Goal: Task Accomplishment & Management: Complete application form

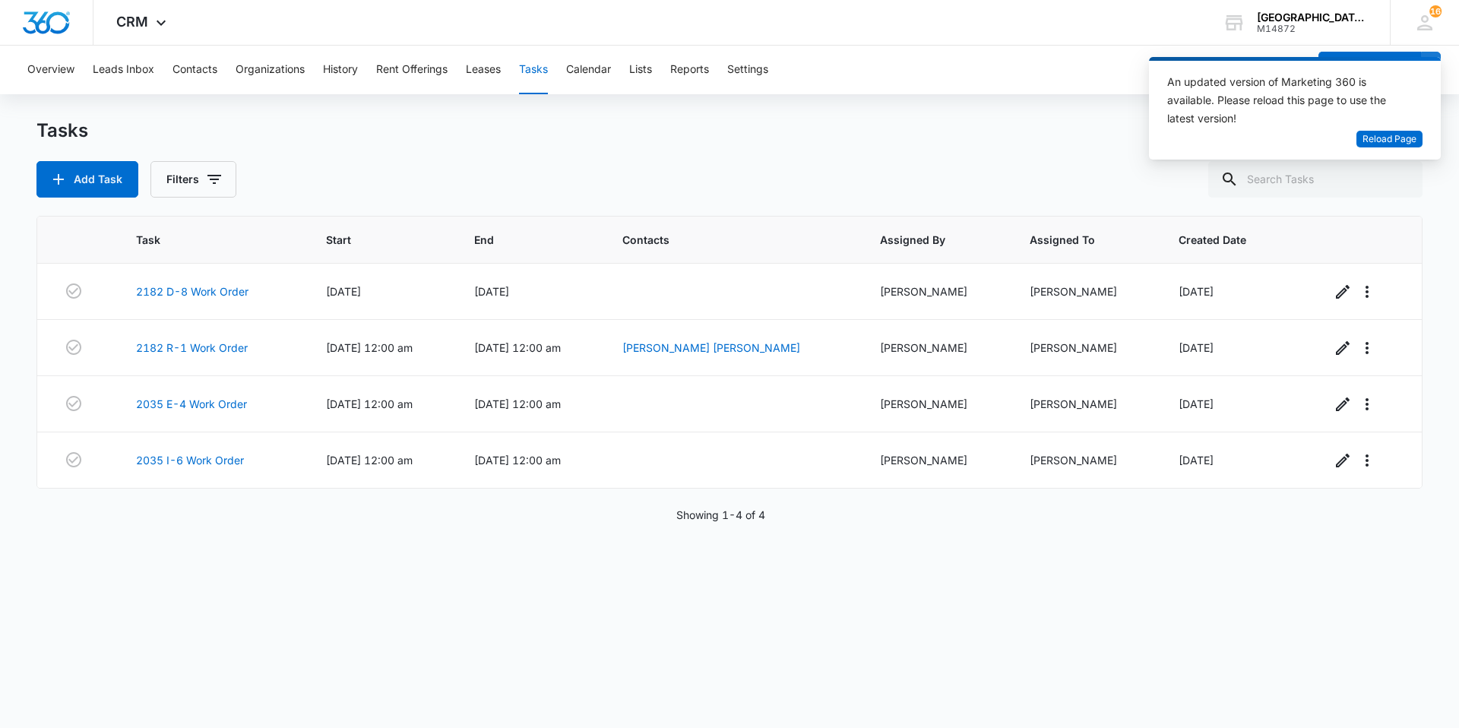
click at [115, 209] on div "Tasks Add Task Filters Task Start End Contacts Assigned By Assigned To Created …" at bounding box center [729, 423] width 1386 height 608
click at [113, 191] on button "Add Task" at bounding box center [87, 179] width 102 height 36
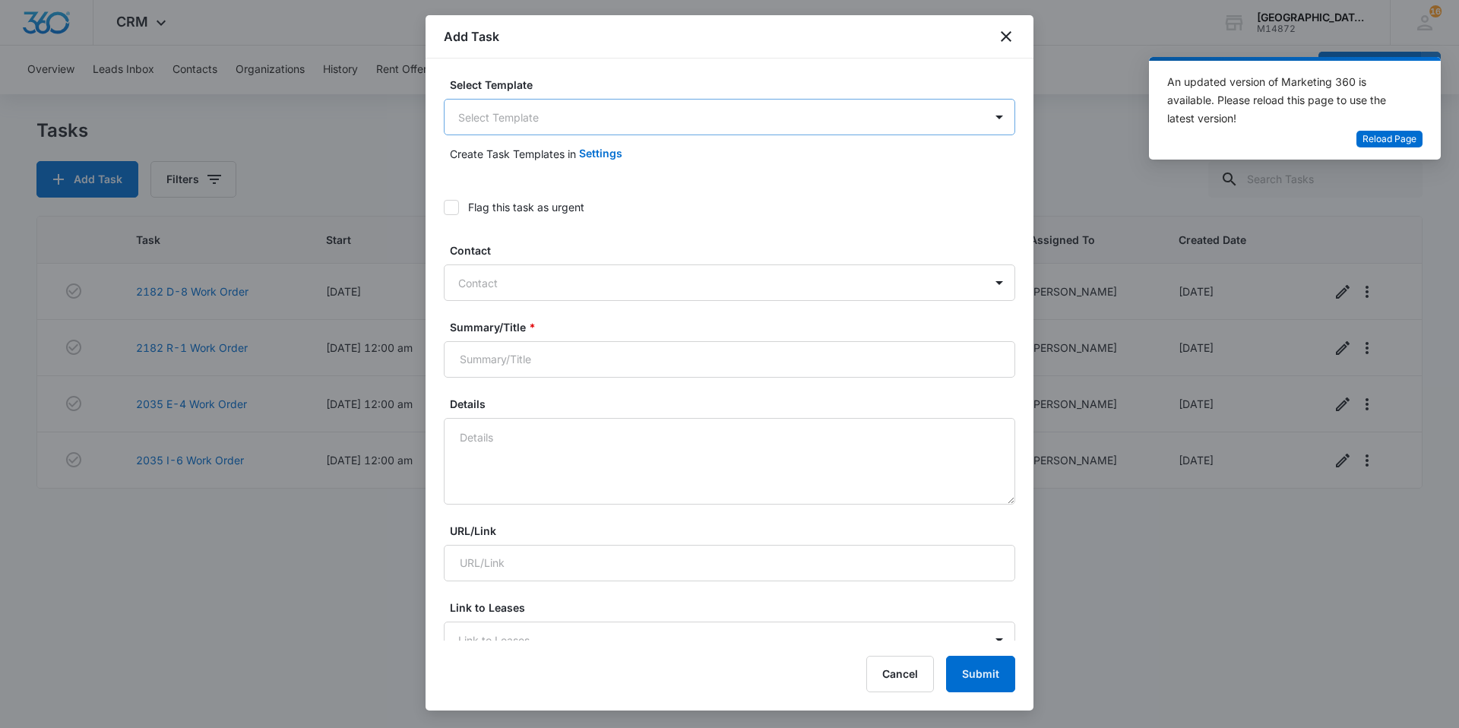
click at [499, 123] on body "CRM Apps Websites Forms CRM Email Social Content Ads Intelligence Files Brand S…" at bounding box center [729, 364] width 1459 height 728
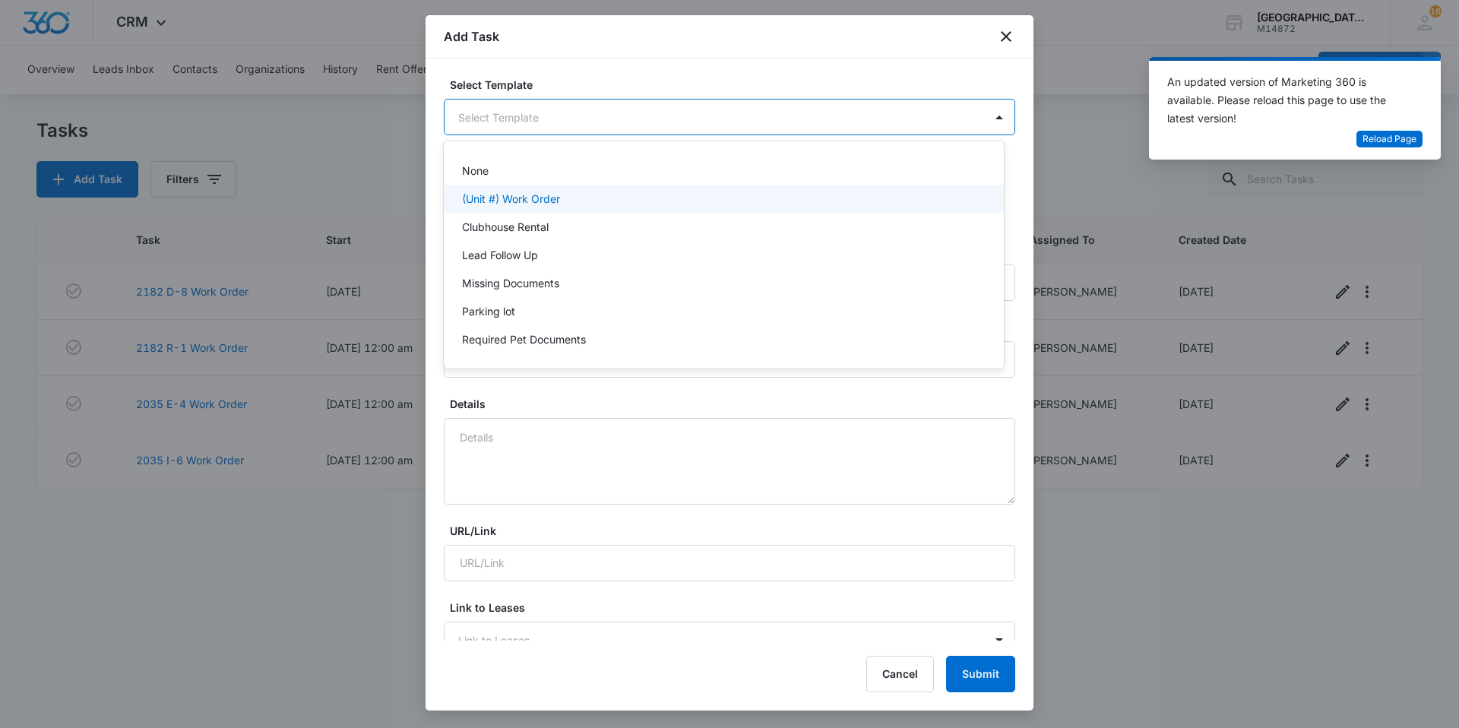
click at [498, 188] on div "(Unit #) Work Order" at bounding box center [724, 199] width 560 height 28
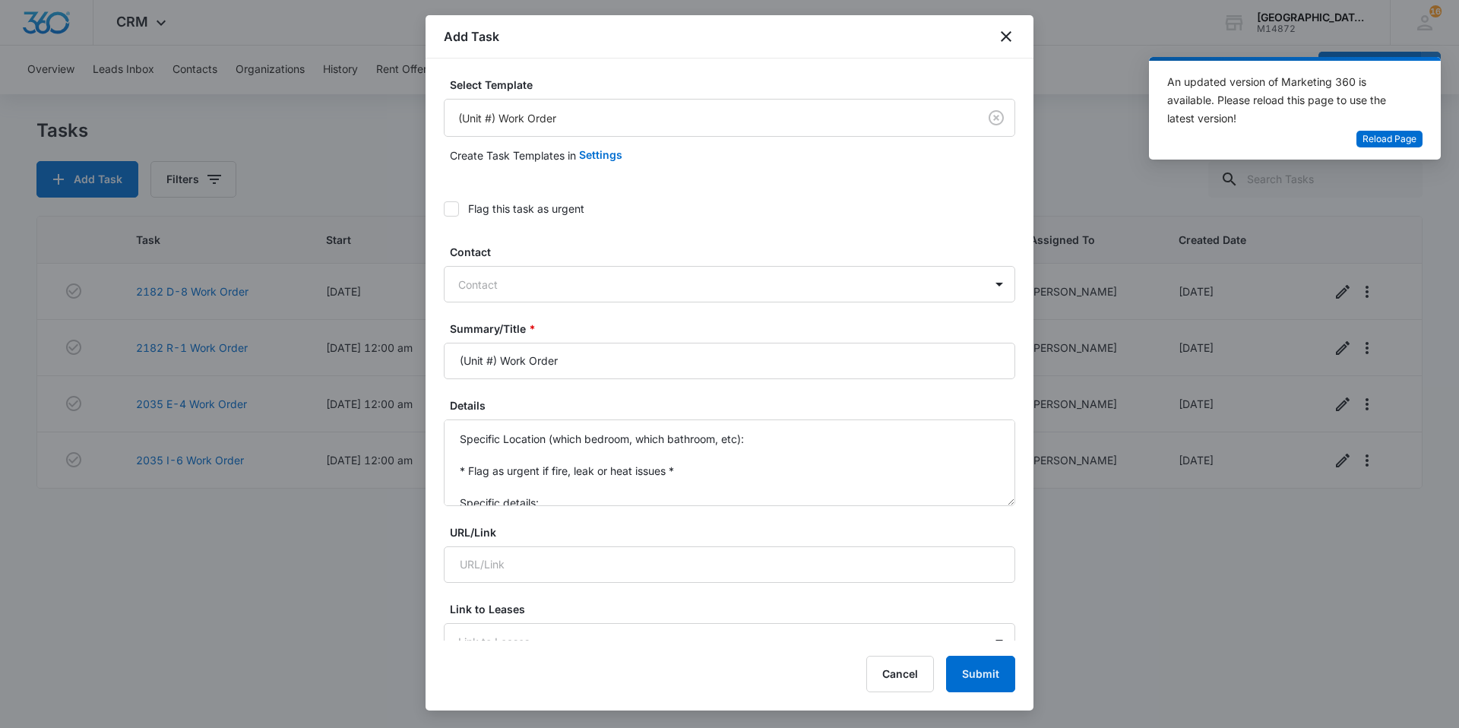
click at [454, 202] on icon at bounding box center [451, 209] width 14 height 14
click at [444, 209] on input "Flag this task as urgent" at bounding box center [444, 209] width 0 height 0
click at [496, 290] on div at bounding box center [720, 284] width 524 height 19
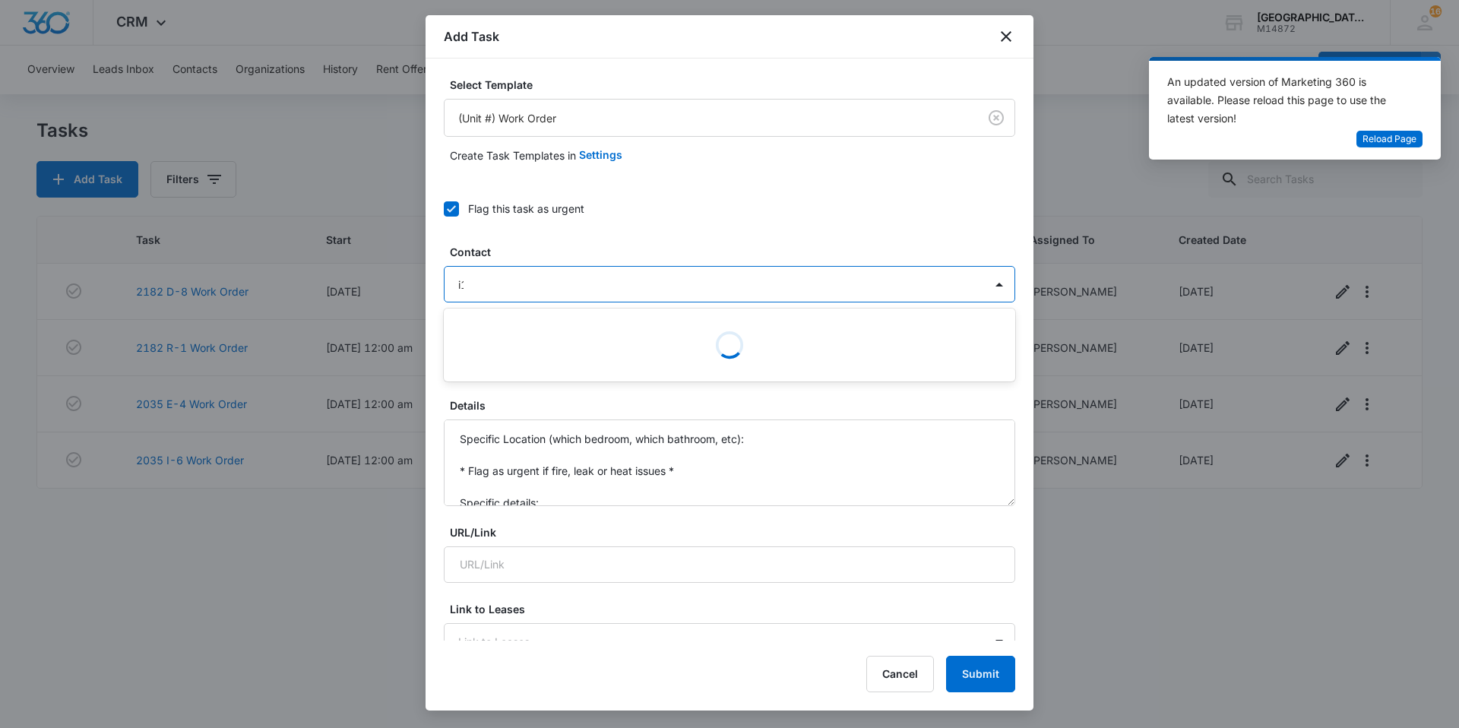
type input "i"
type input "i-1"
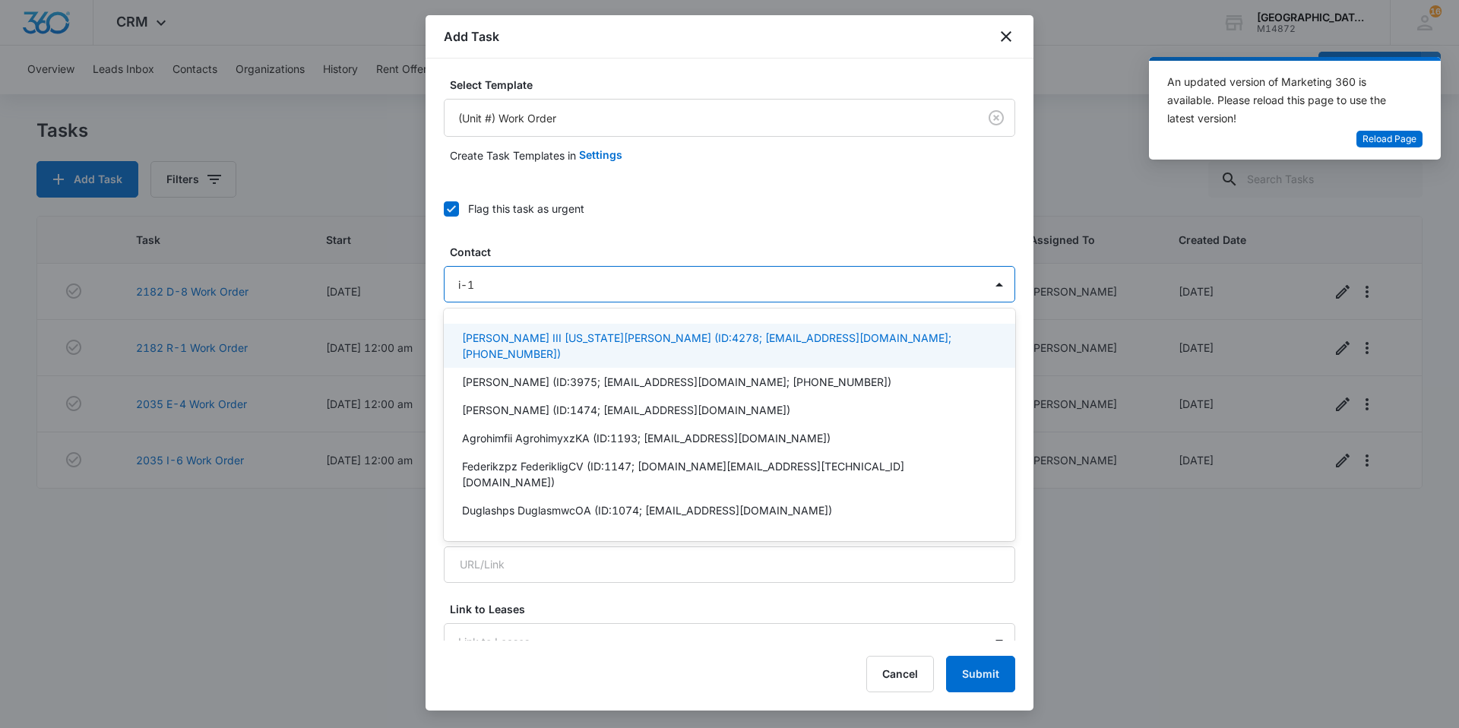
click at [516, 330] on p "[PERSON_NAME] III [US_STATE][PERSON_NAME] (ID:4278; [EMAIL_ADDRESS][DOMAIN_NAME…" at bounding box center [728, 346] width 532 height 32
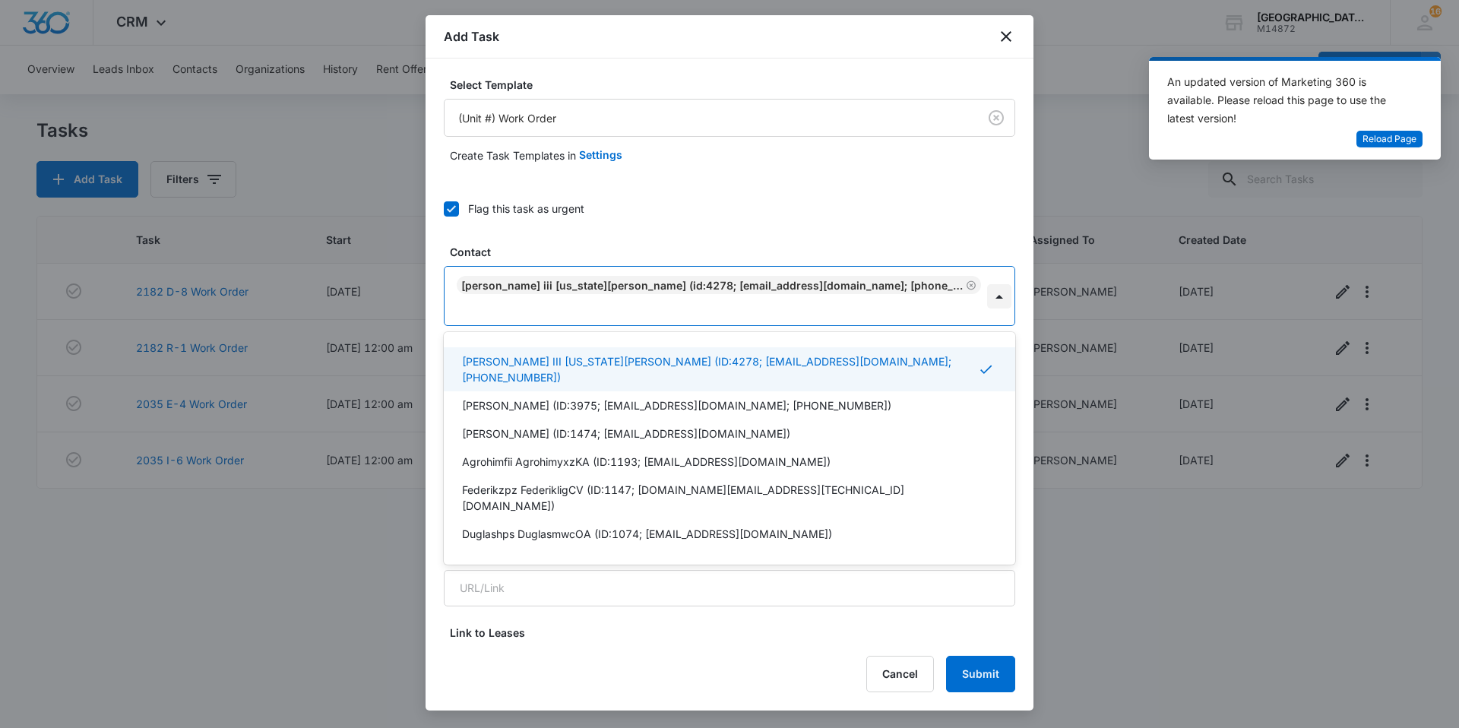
click at [987, 289] on div at bounding box center [999, 296] width 24 height 24
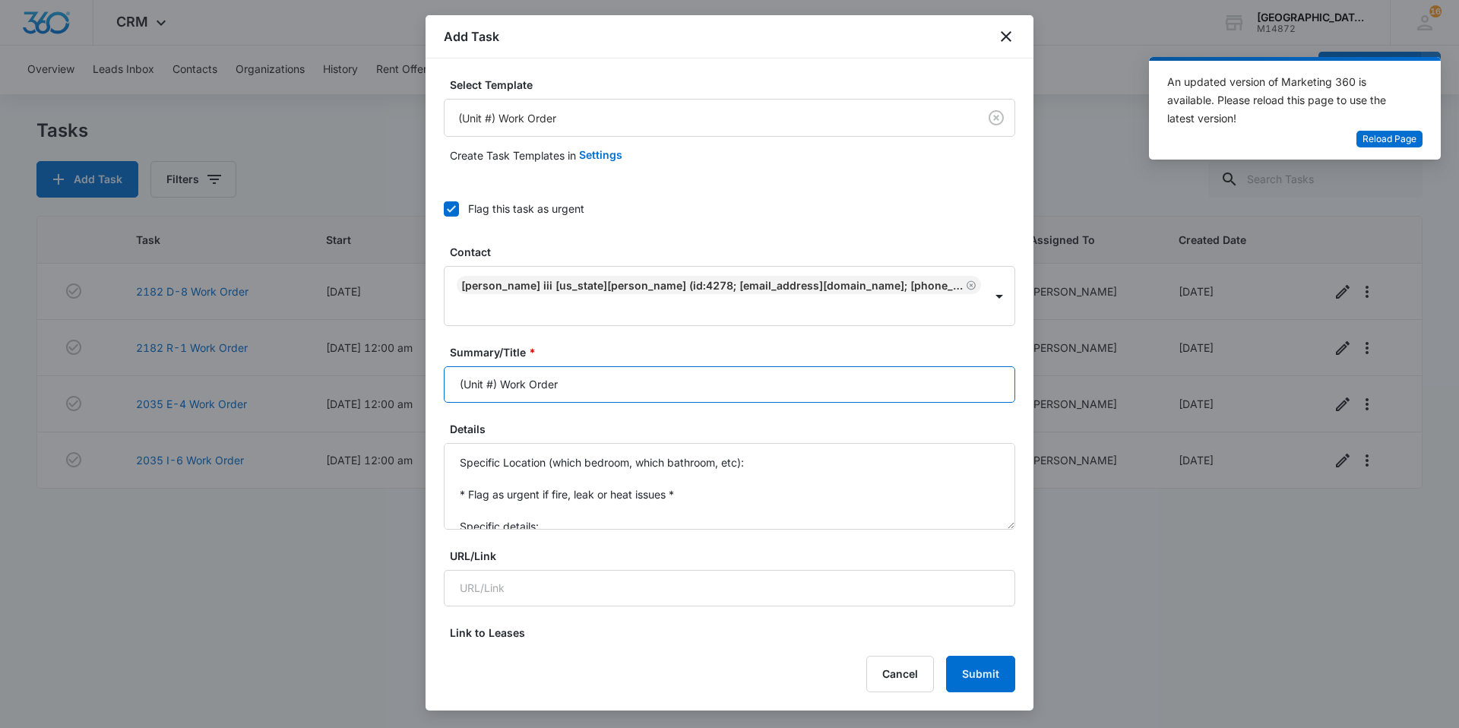
drag, startPoint x: 495, startPoint y: 361, endPoint x: 322, endPoint y: 378, distance: 174.0
click at [322, 378] on body "CRM Apps Websites Forms CRM Email Social Content Ads Intelligence Files Brand S…" at bounding box center [729, 364] width 1459 height 728
type input "2182 I-1 Work Order"
click at [464, 443] on textarea "Specific Location (which bedroom, which bathroom, etc): * Flag as urgent if fir…" at bounding box center [729, 486] width 571 height 87
click at [466, 443] on textarea "Specific Location (which bedroom, which bathroom, etc): * Flag as urgent if fir…" at bounding box center [729, 486] width 571 height 87
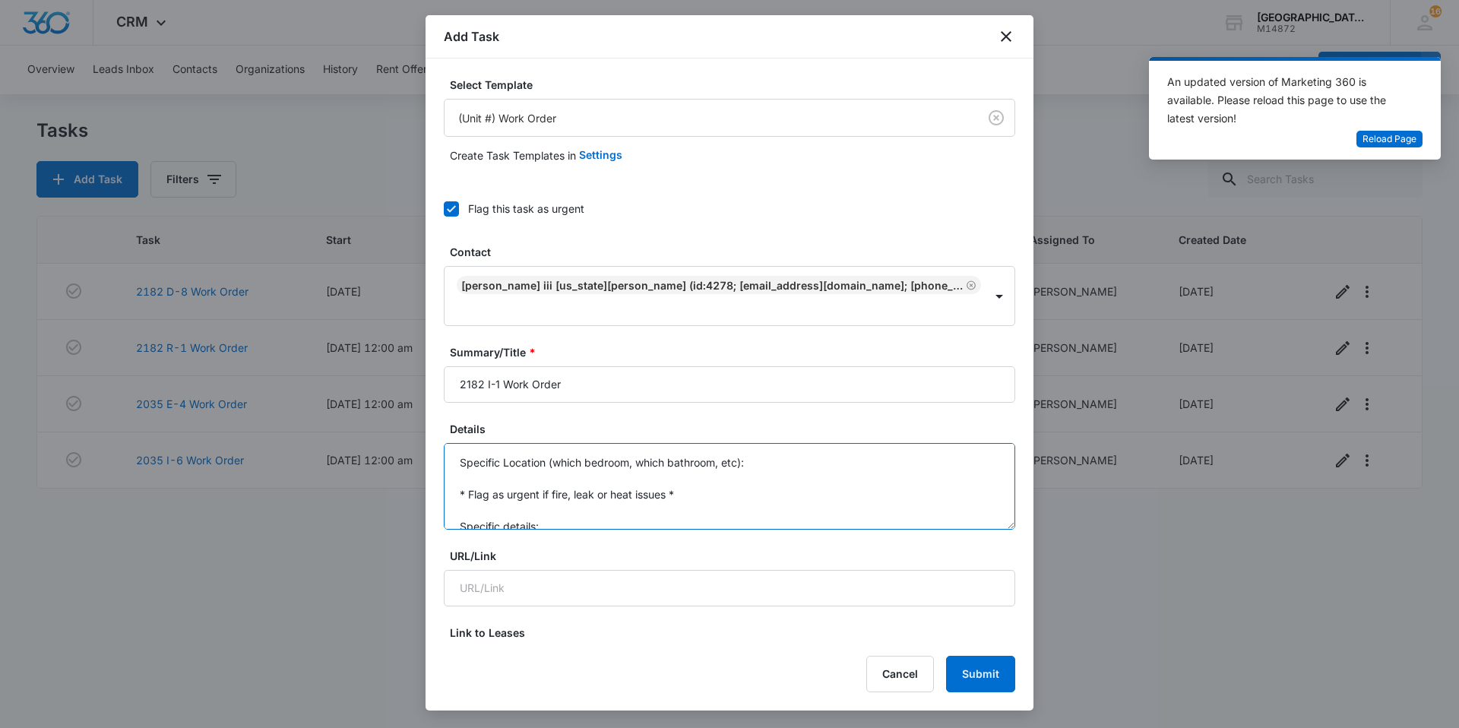
drag, startPoint x: 466, startPoint y: 436, endPoint x: 601, endPoint y: 485, distance: 144.0
click at [595, 485] on textarea "Specific Location (which bedroom, which bathroom, etc): * Flag as urgent if fir…" at bounding box center [729, 486] width 571 height 87
type textarea "Specific details:"
drag, startPoint x: 604, startPoint y: 488, endPoint x: 450, endPoint y: 438, distance: 161.9
click at [450, 443] on textarea "Specific details:" at bounding box center [729, 486] width 571 height 87
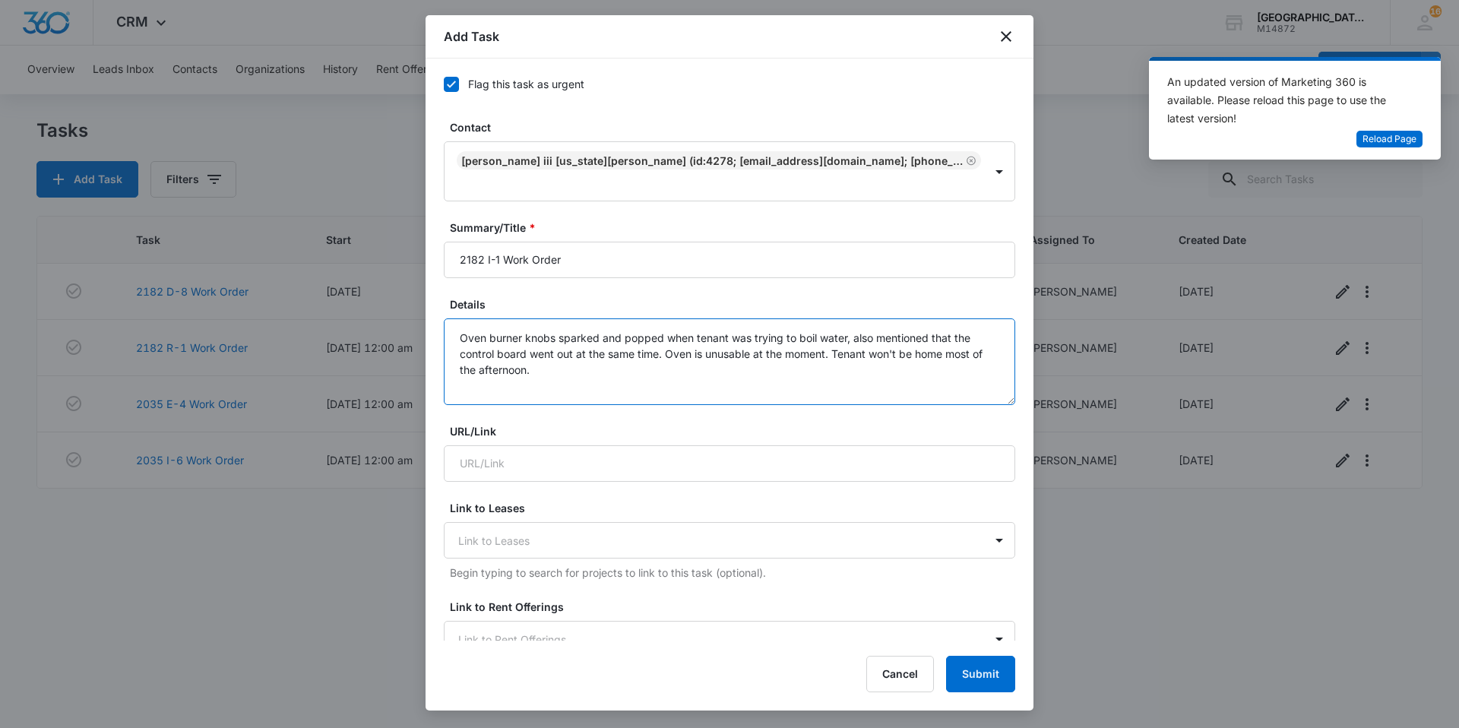
scroll to position [152, 0]
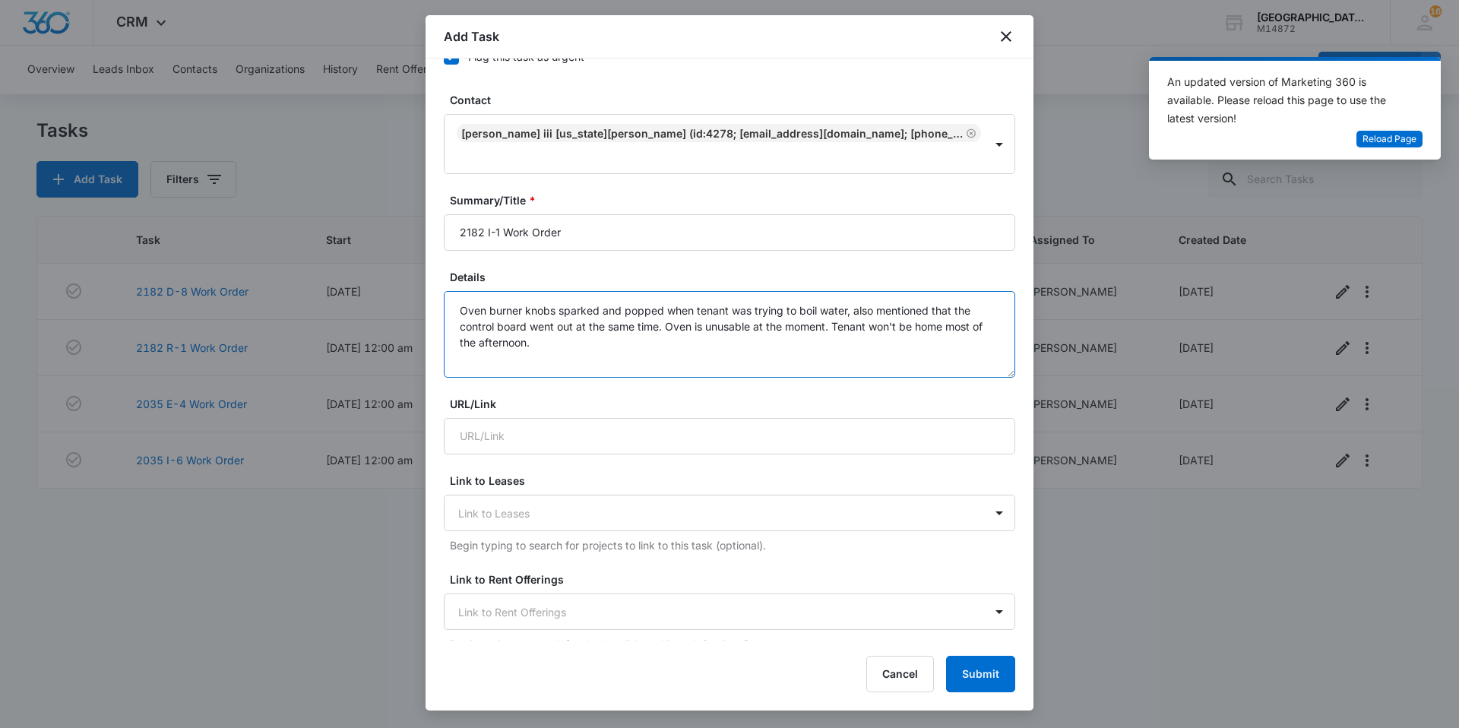
click at [691, 301] on textarea "Oven burner knobs sparked and popped when tenant was trying to boil water, also…" at bounding box center [729, 334] width 571 height 87
click at [482, 291] on textarea "Oven burner knobs sparked and popped when tenant was trying to boil water, also…" at bounding box center [729, 334] width 571 height 87
click at [485, 291] on textarea "Oven burner knobs sparked and popped when tenant was trying to boil water, also…" at bounding box center [729, 334] width 571 height 87
click at [735, 304] on textarea "Oven/stovetop burner knobs sparked and popped when tenant was trying to boil wa…" at bounding box center [729, 334] width 571 height 87
click at [564, 315] on textarea "Oven/stovetop burner knobs sparked and popped when tenant was trying to boil wa…" at bounding box center [729, 334] width 571 height 87
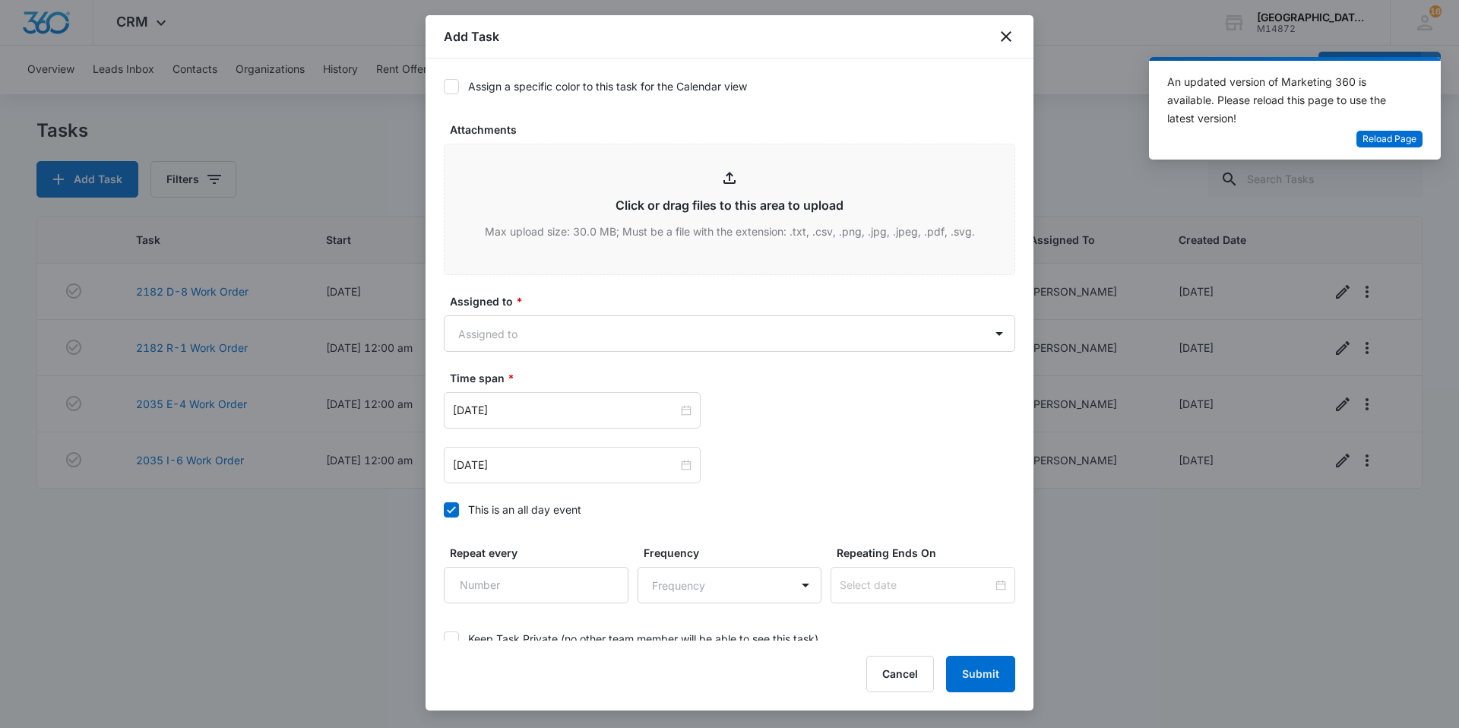
scroll to position [760, 0]
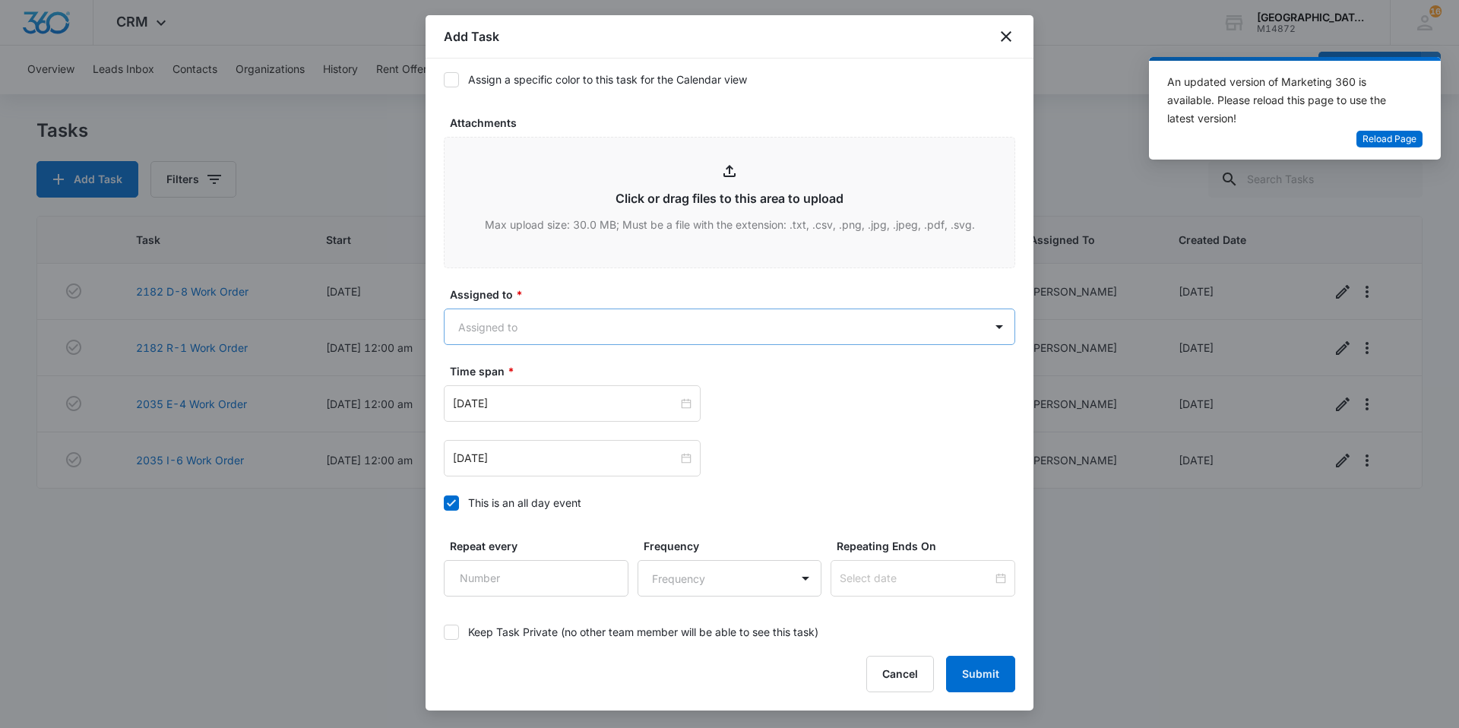
type textarea "Oven/stovetop burner knobs sparked and popped when tenant was trying to boil wa…"
click at [622, 305] on body "CRM Apps Websites Forms CRM Email Social Content Ads Intelligence Files Brand S…" at bounding box center [729, 364] width 1459 height 728
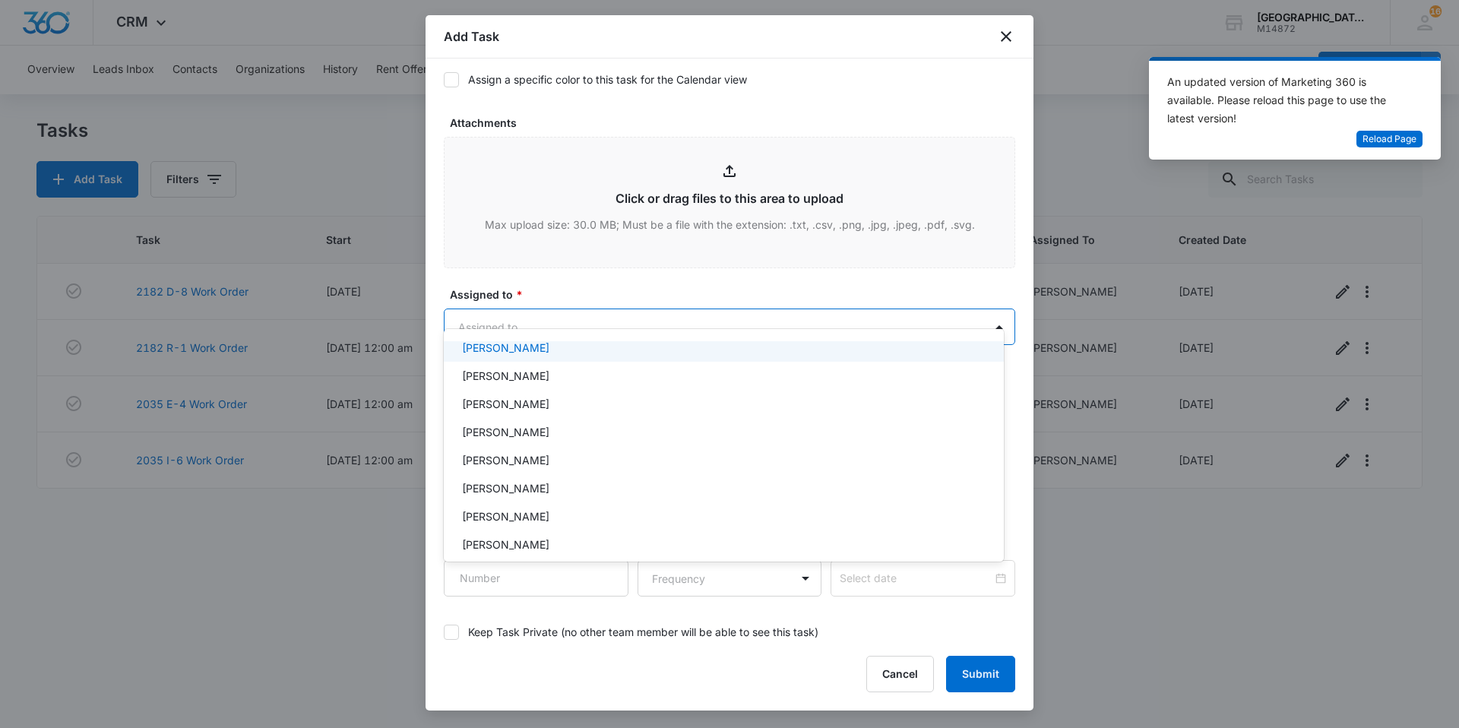
scroll to position [152, 0]
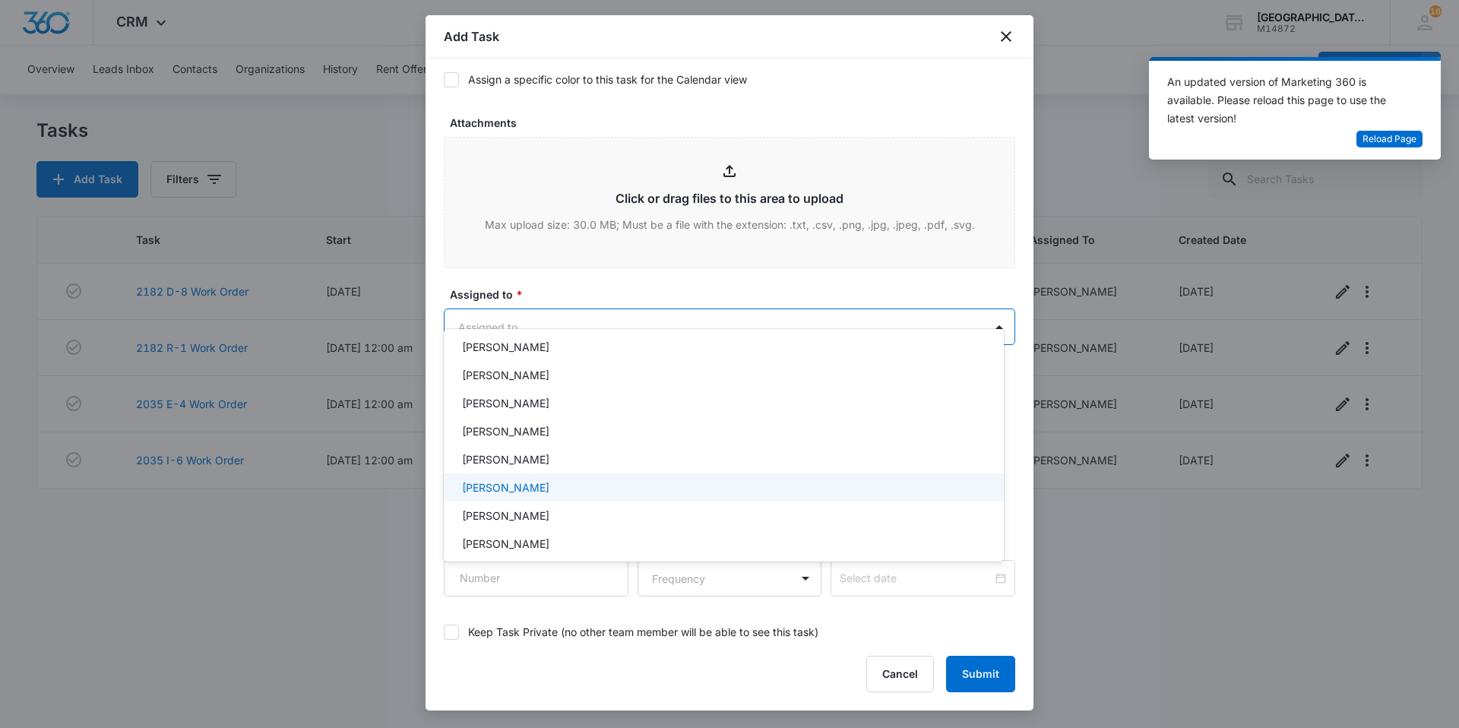
click at [542, 493] on p "[PERSON_NAME]" at bounding box center [505, 487] width 87 height 16
click at [628, 299] on div at bounding box center [729, 364] width 1459 height 728
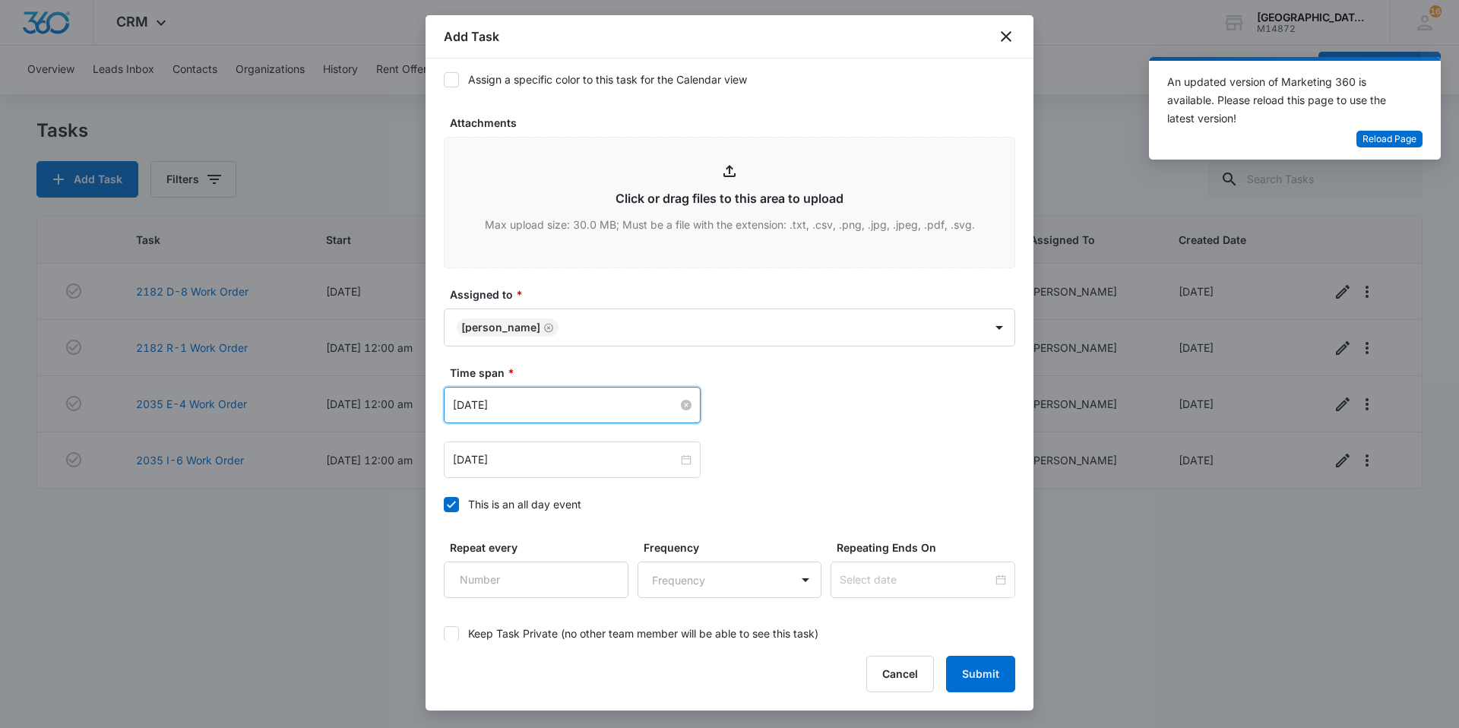
click at [547, 397] on input "[DATE]" at bounding box center [565, 405] width 225 height 17
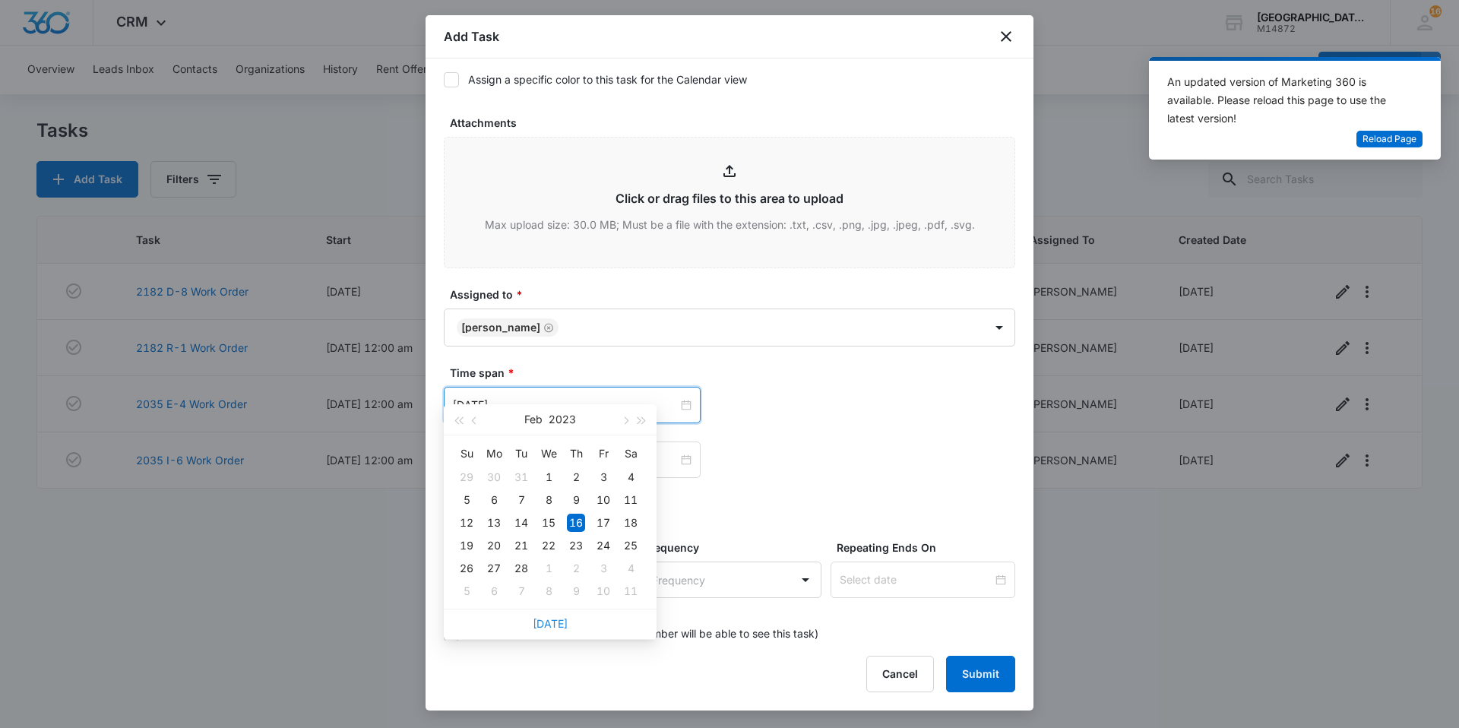
click at [544, 618] on link "[DATE]" at bounding box center [550, 623] width 35 height 13
type input "[DATE]"
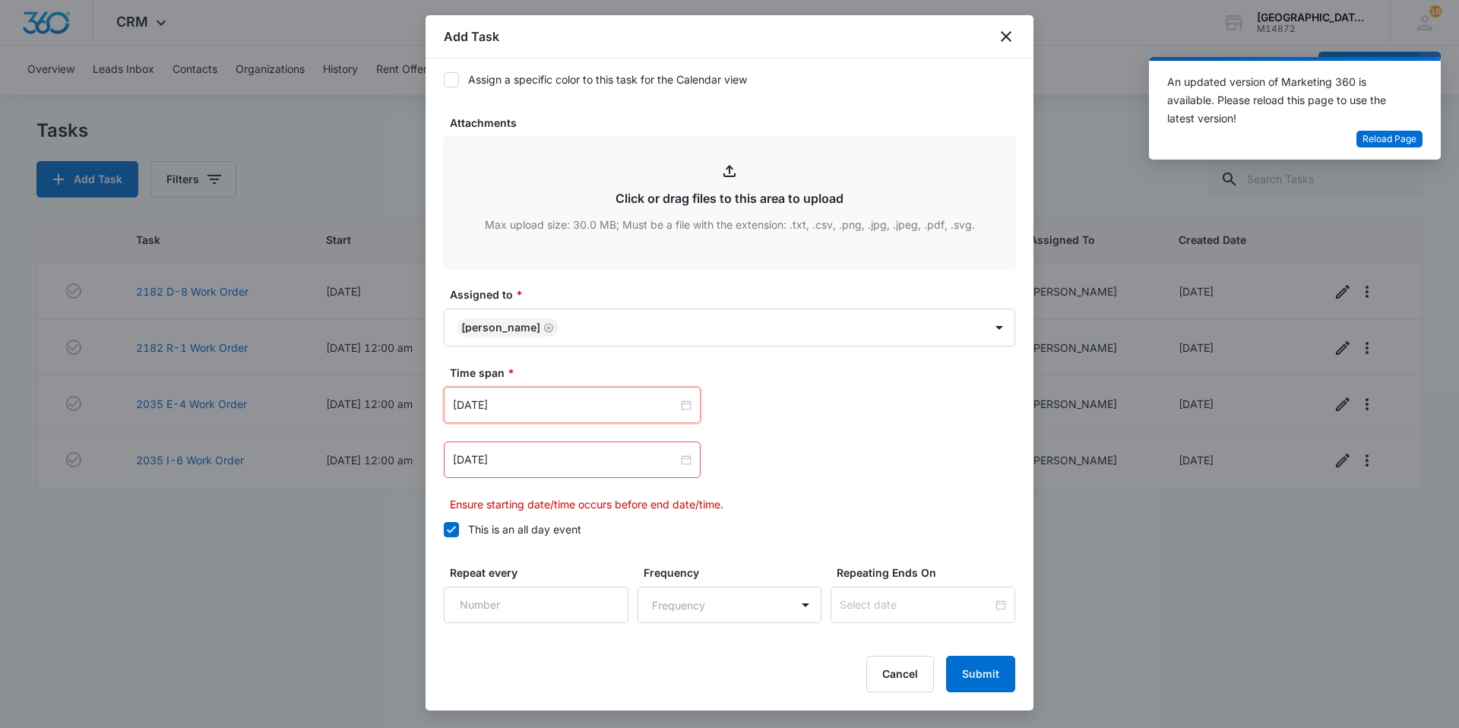
click at [543, 441] on div "[DATE]" at bounding box center [572, 459] width 257 height 36
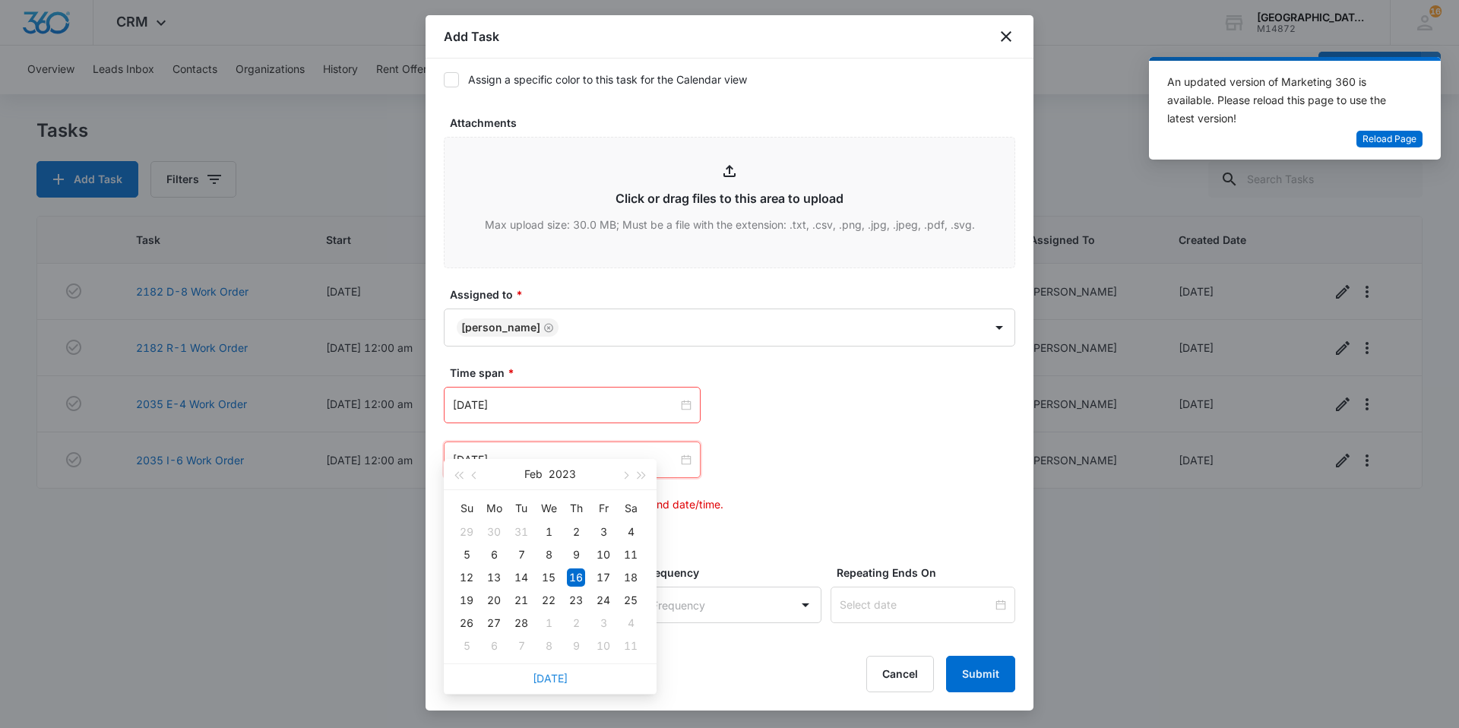
click at [559, 681] on link "[DATE]" at bounding box center [550, 678] width 35 height 13
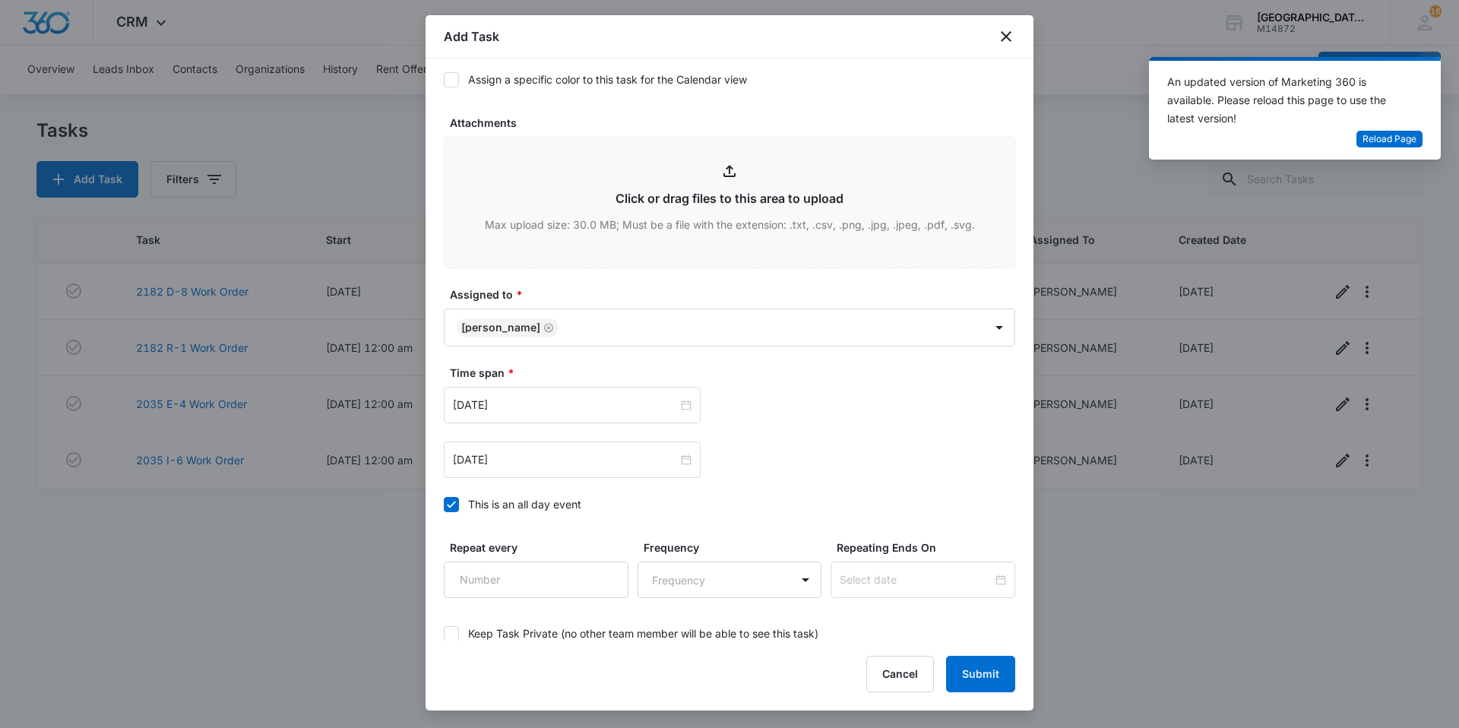
click at [554, 413] on div "[DATE] [DATE] Su Mo Tu We Th Fr Sa 31 1 2 3 4 5 6 7 8 9 10 11 12 13 14 15 16 17…" at bounding box center [729, 432] width 571 height 91
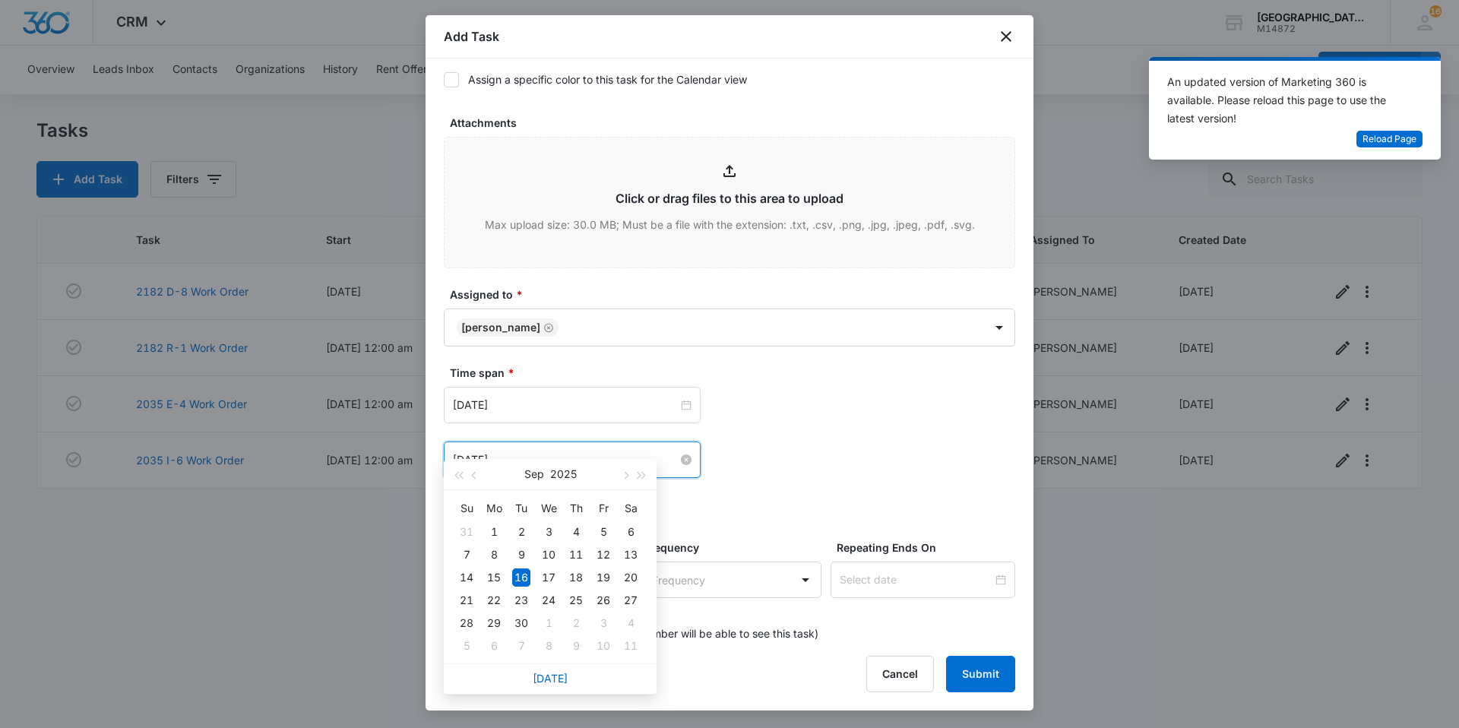
click at [558, 451] on input "[DATE]" at bounding box center [565, 459] width 225 height 17
type input "[DATE]"
click at [543, 574] on div "17" at bounding box center [548, 577] width 18 height 18
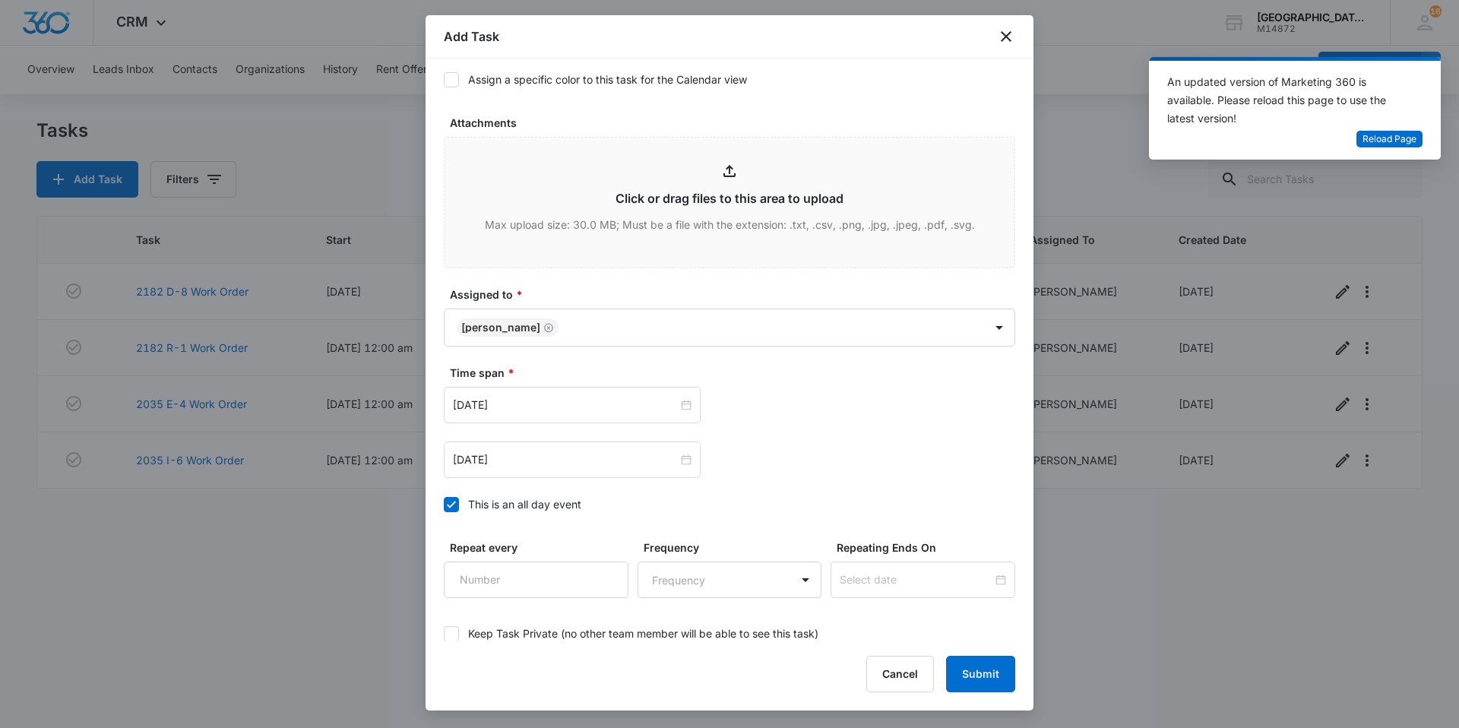
click at [789, 445] on div "[DATE] [DATE] Su Mo Tu We Th Fr Sa 31 1 2 3 4 5 6 7 8 9 10 11 12 13 14 15 16 17…" at bounding box center [729, 459] width 571 height 36
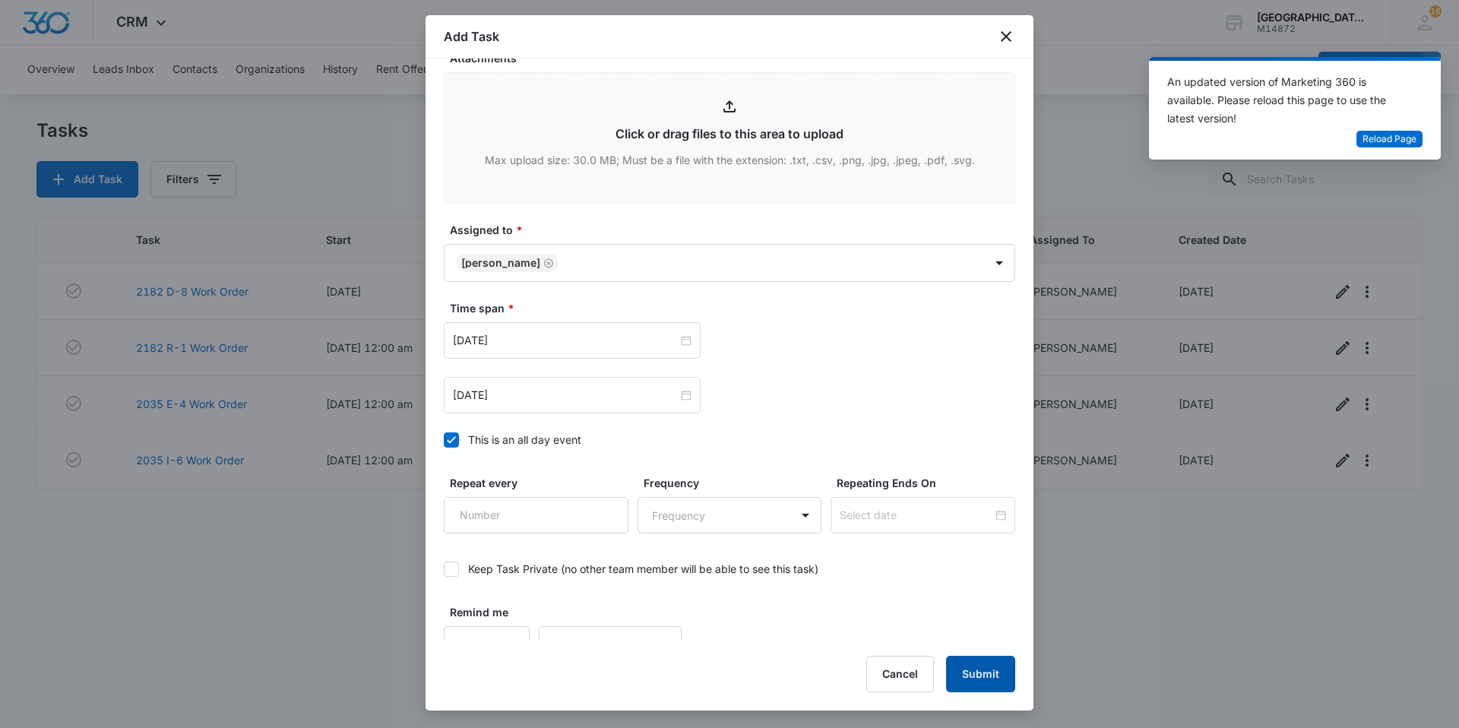
click at [997, 680] on button "Submit" at bounding box center [980, 674] width 69 height 36
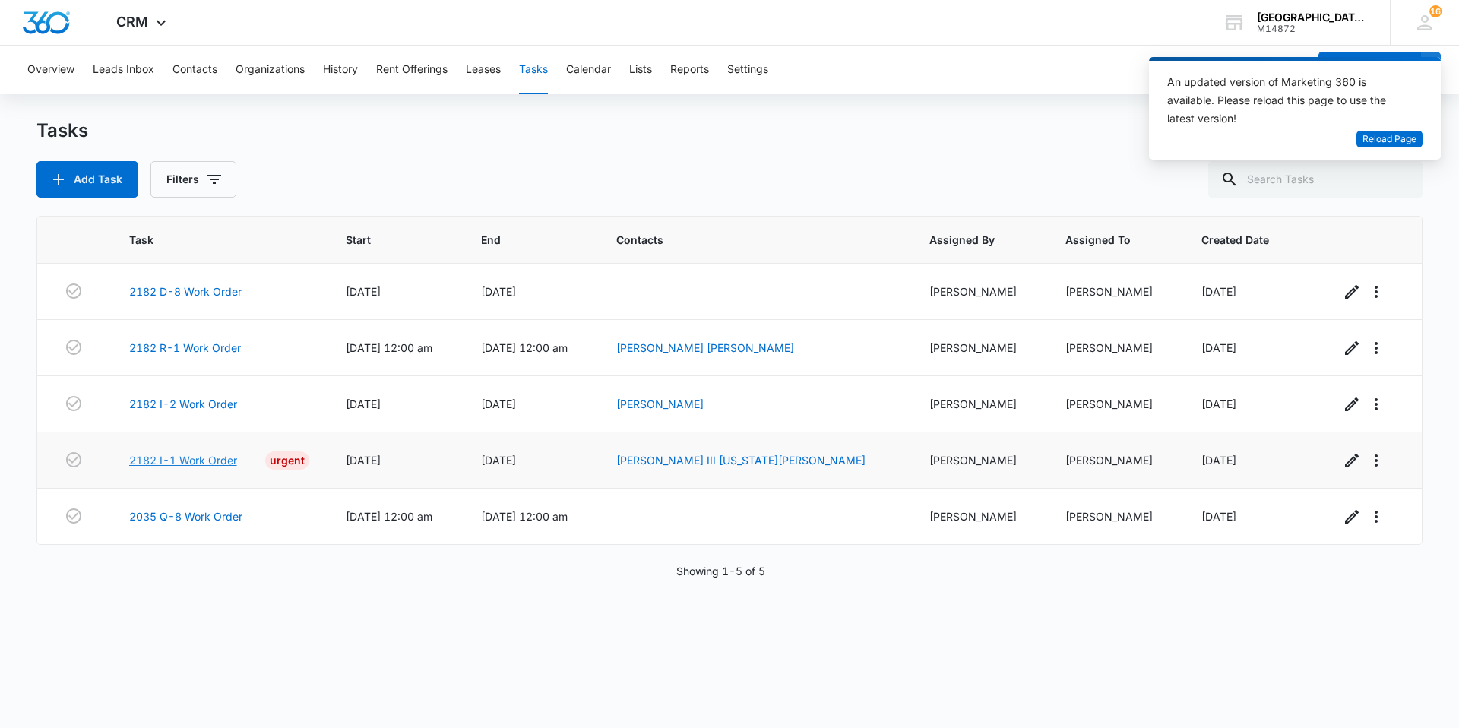
click at [204, 460] on link "2182 I-1 Work Order" at bounding box center [183, 460] width 108 height 16
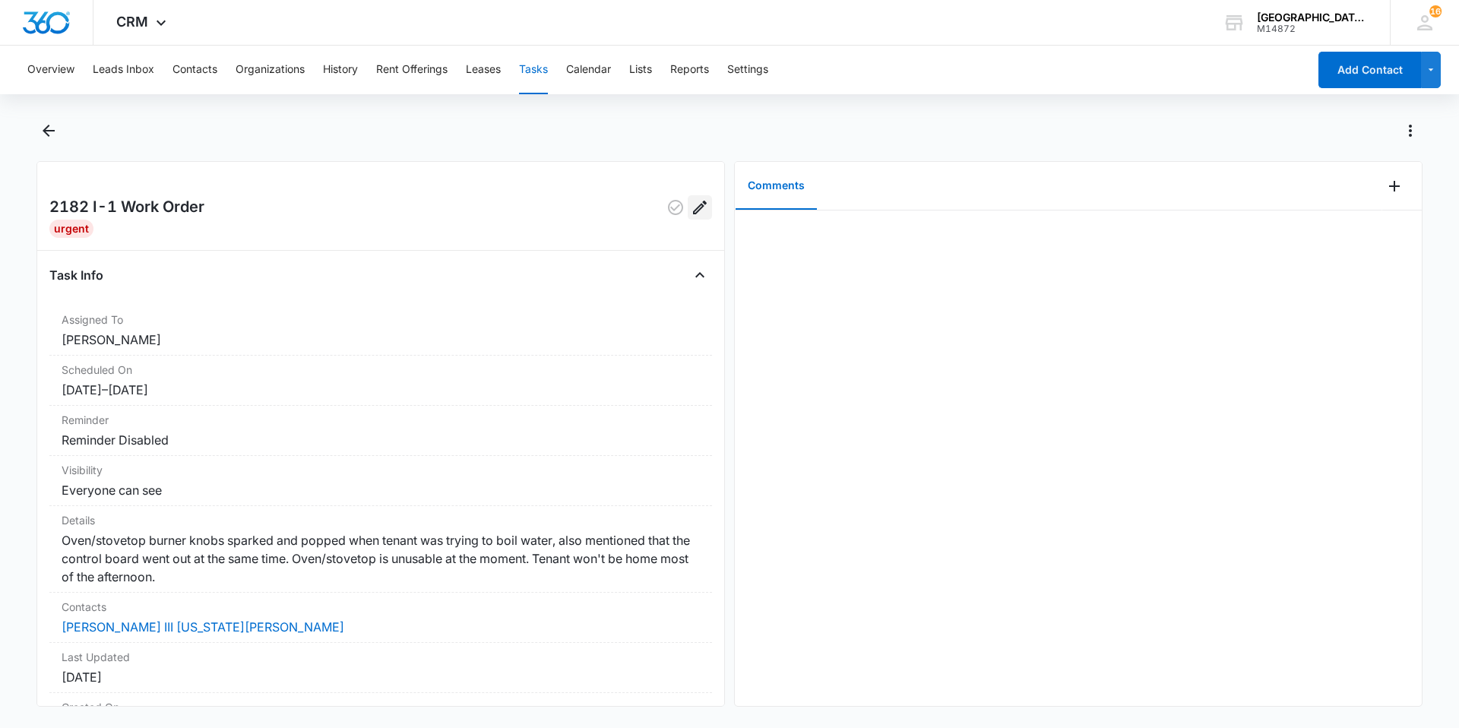
click at [698, 214] on button "Edit" at bounding box center [700, 207] width 24 height 24
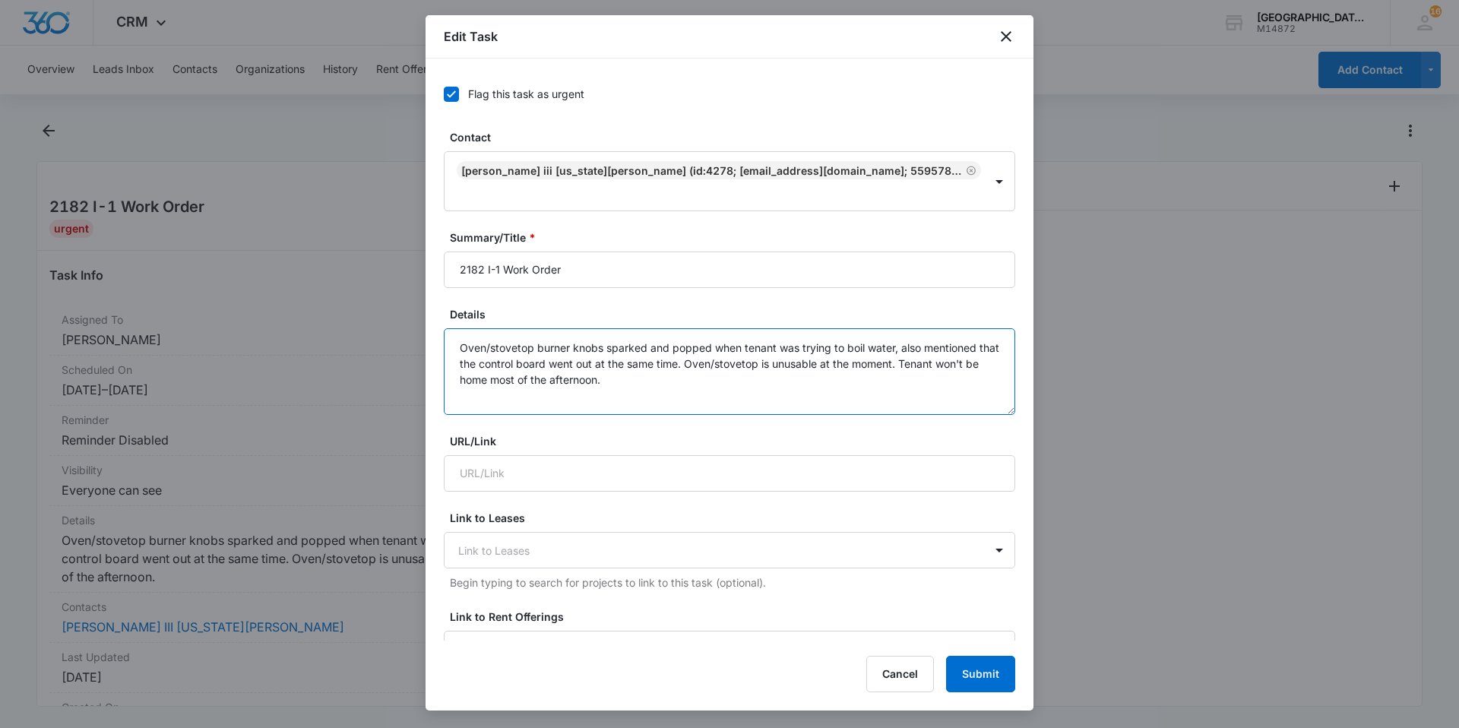
click at [690, 354] on textarea "Oven/stovetop burner knobs sparked and popped when tenant was trying to boil wa…" at bounding box center [729, 371] width 571 height 87
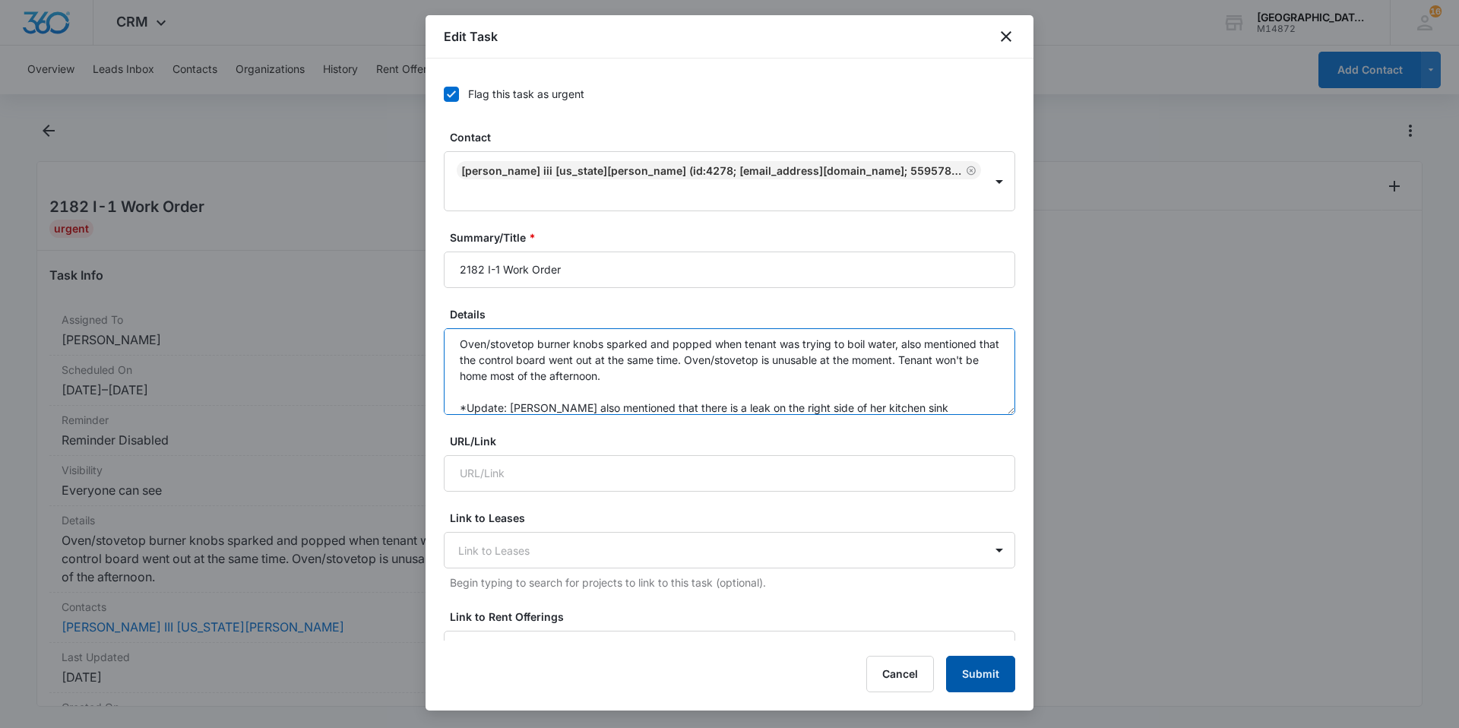
type textarea "Oven/stovetop burner knobs sparked and popped when tenant was trying to boil wa…"
click at [957, 665] on button "Submit" at bounding box center [980, 674] width 69 height 36
